Goal: Register for event/course

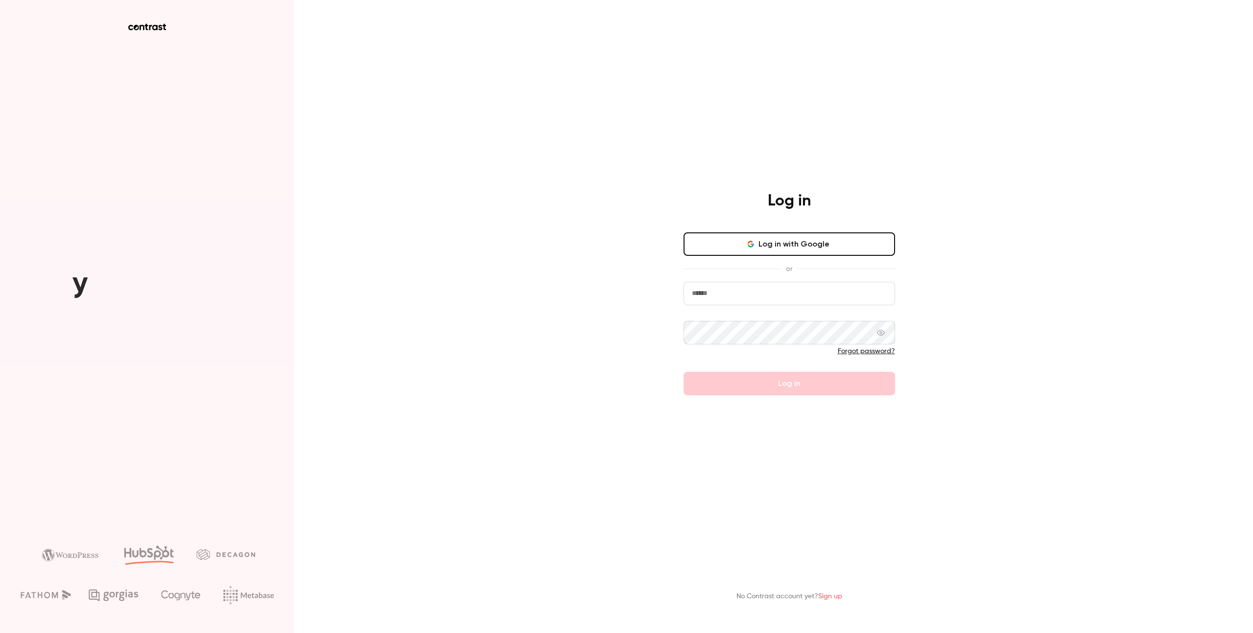
click at [806, 247] on button "Log in with Google" at bounding box center [788, 244] width 211 height 23
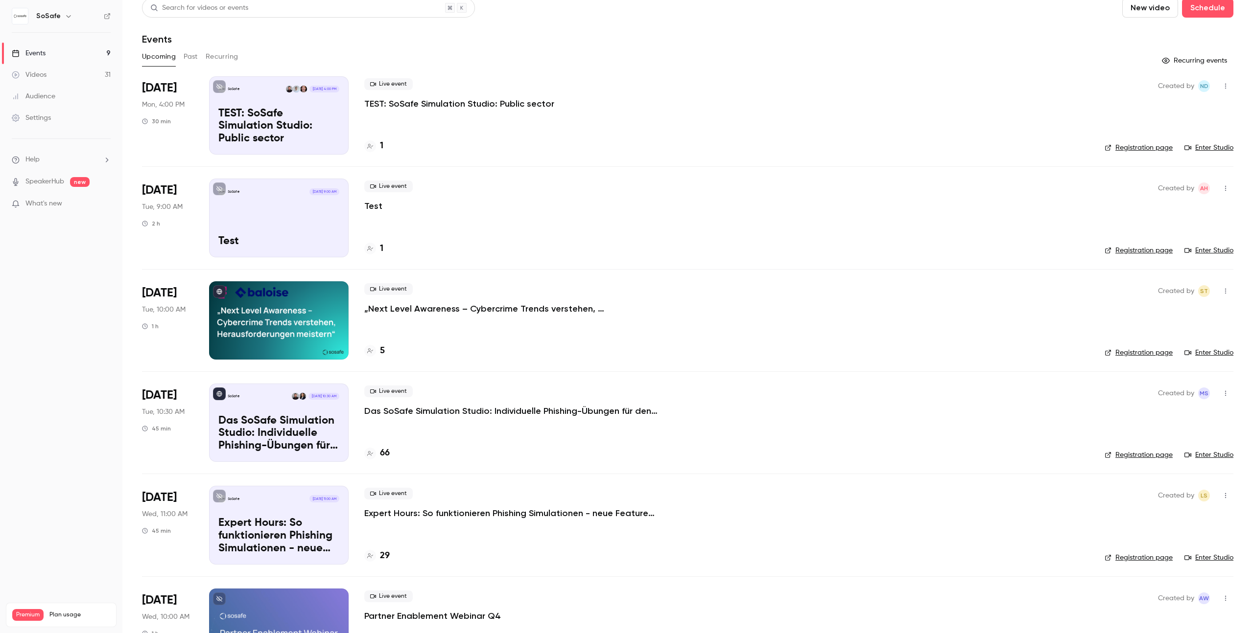
scroll to position [11, 0]
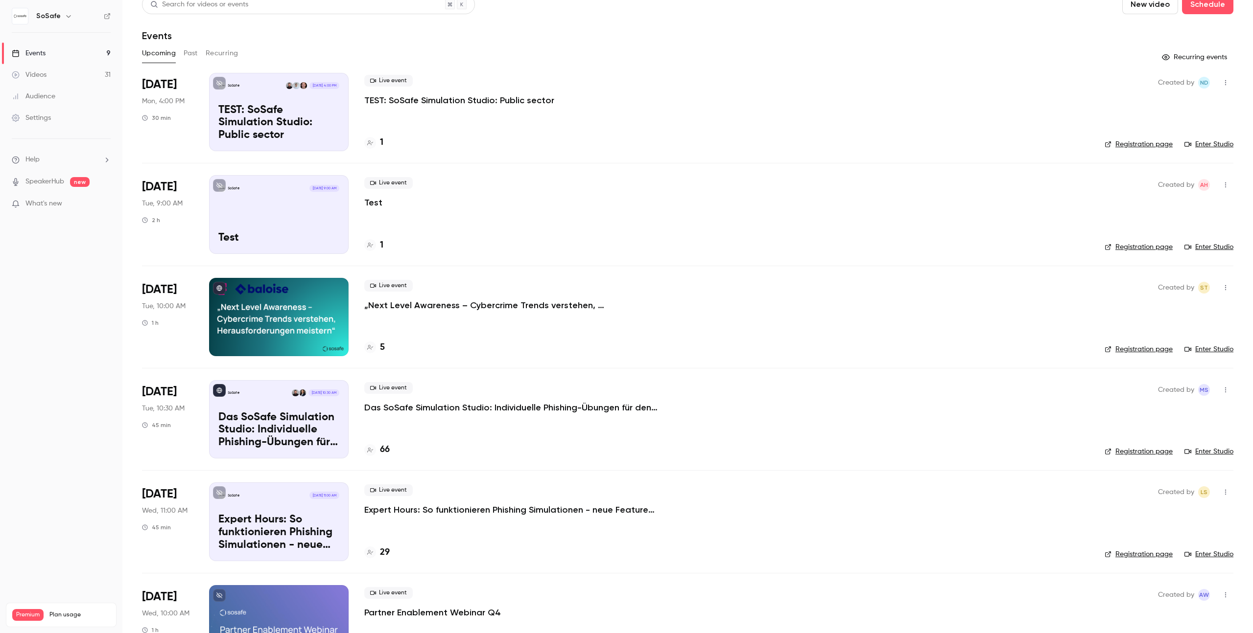
click at [528, 511] on p "Expert Hours: So funktionieren Phishing Simulationen - neue Features, Tipps & T…" at bounding box center [511, 510] width 294 height 12
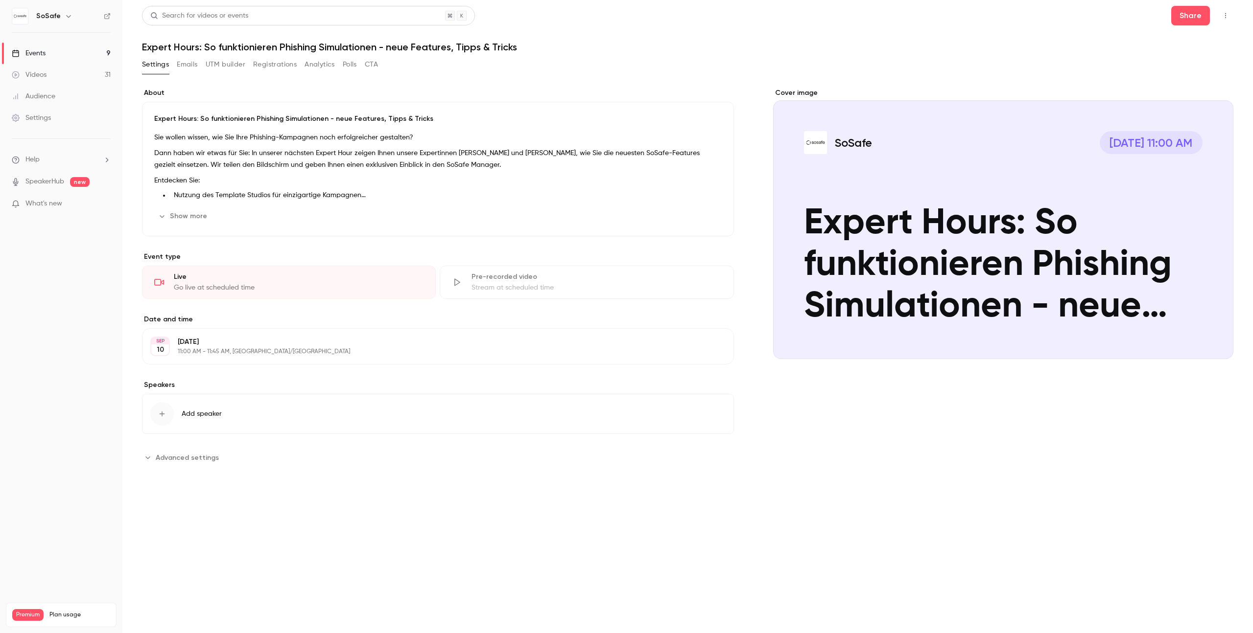
click at [286, 63] on button "Registrations" at bounding box center [275, 65] width 44 height 16
